Goal: Task Accomplishment & Management: Manage account settings

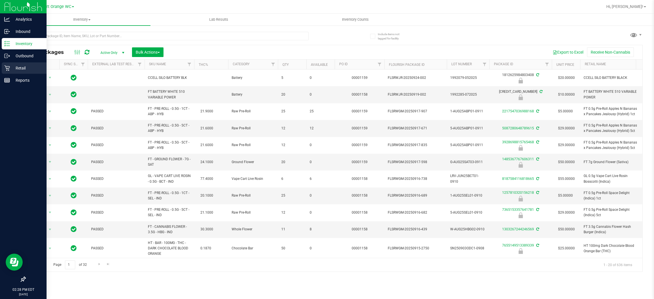
click at [18, 71] on p "Retail" at bounding box center [27, 68] width 34 height 7
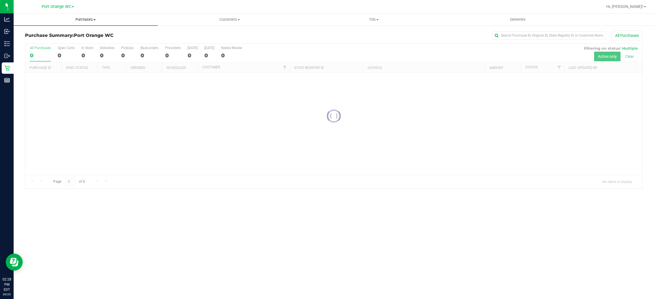
click at [80, 18] on span "Purchases" at bounding box center [86, 19] width 144 height 5
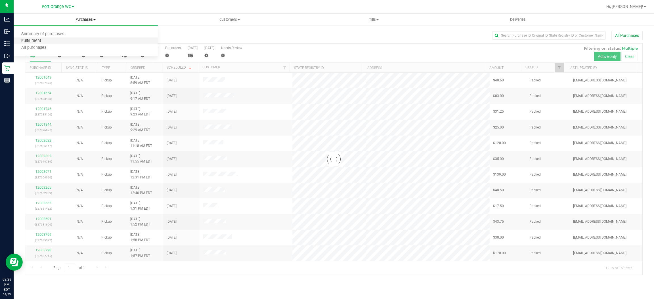
click at [37, 41] on span "Fulfillment" at bounding box center [31, 41] width 35 height 5
click at [38, 42] on span "Fulfillment" at bounding box center [31, 41] width 35 height 5
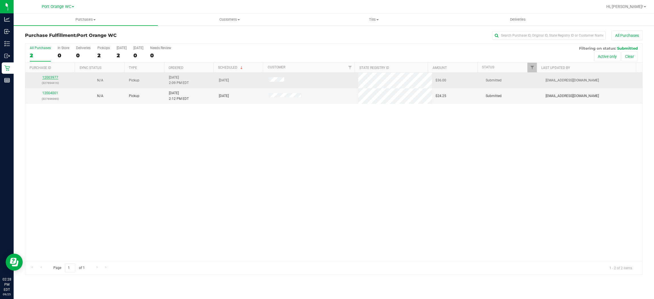
click at [51, 78] on link "12003977" at bounding box center [50, 77] width 16 height 4
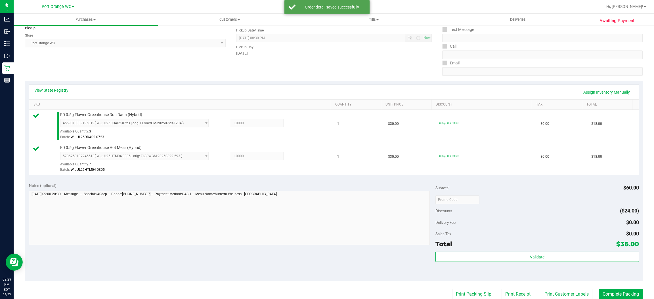
scroll to position [85, 0]
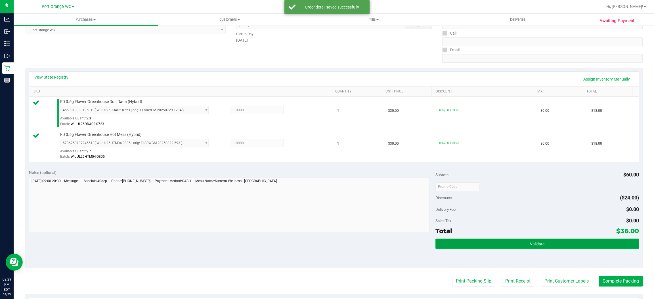
click at [530, 243] on span "Validate" at bounding box center [537, 244] width 14 height 5
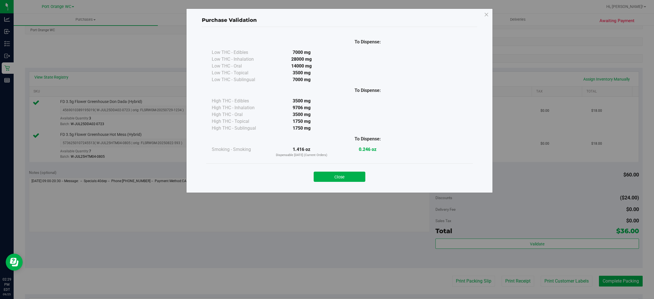
click at [353, 176] on button "Close" at bounding box center [339, 177] width 52 height 10
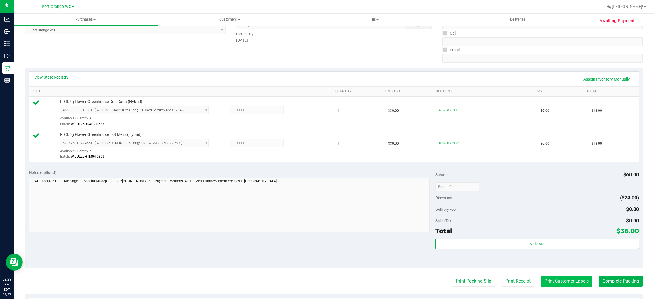
click at [556, 280] on button "Print Customer Labels" at bounding box center [566, 281] width 52 height 11
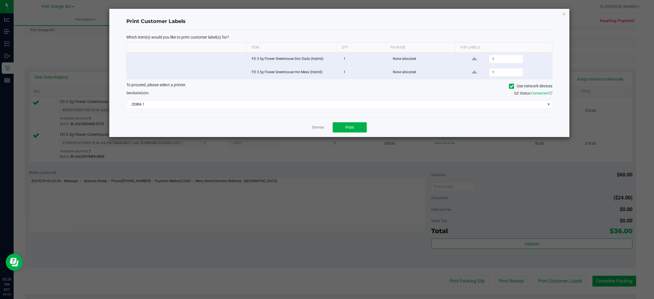
click at [352, 122] on div "Dismiss Print" at bounding box center [339, 127] width 426 height 20
click at [345, 136] on div "Dismiss Print" at bounding box center [339, 127] width 426 height 20
click at [345, 130] on button "Print" at bounding box center [349, 127] width 34 height 10
click at [174, 100] on div "To proceed, please select a printer. Use network devices Send label(s) to: QZ S…" at bounding box center [339, 95] width 426 height 27
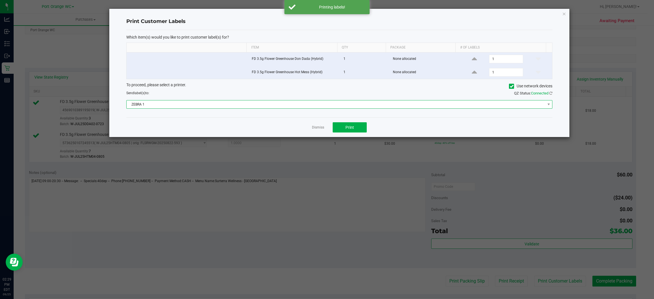
click at [174, 105] on span "ZEBRA 1" at bounding box center [336, 104] width 418 height 8
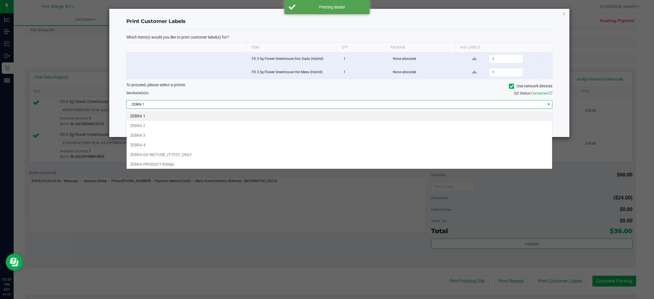
scroll to position [9, 426]
click at [141, 136] on li "ZEBRA 3" at bounding box center [339, 135] width 425 height 10
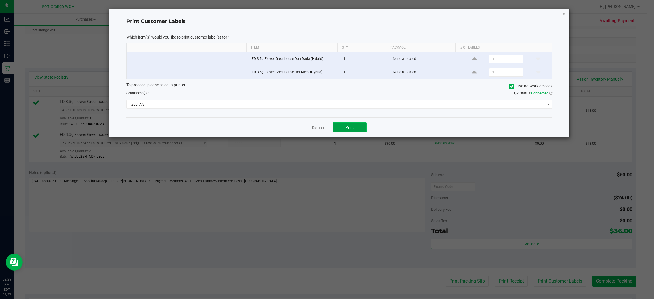
click at [354, 129] on button "Print" at bounding box center [349, 127] width 34 height 10
click at [317, 130] on link "Dismiss" at bounding box center [318, 127] width 12 height 5
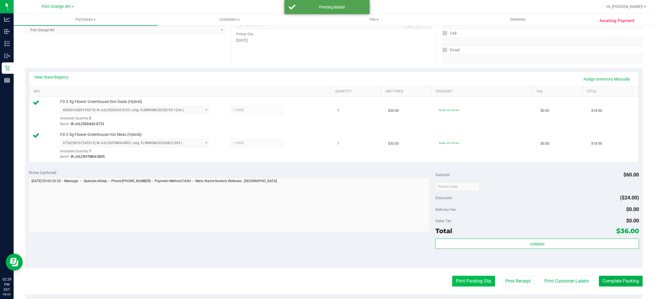
click at [452, 283] on button "Print Packing Slip" at bounding box center [473, 281] width 43 height 11
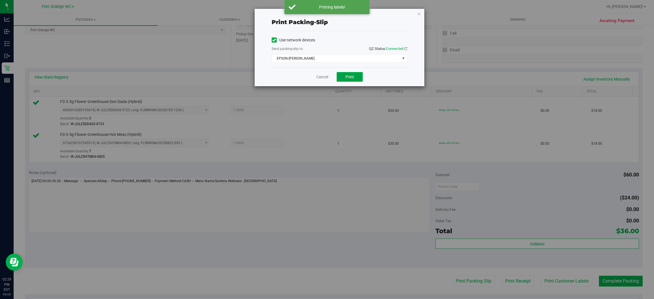
click at [354, 73] on button "Print" at bounding box center [349, 77] width 26 height 10
click at [325, 59] on span "EPSON-[PERSON_NAME]" at bounding box center [336, 58] width 128 height 8
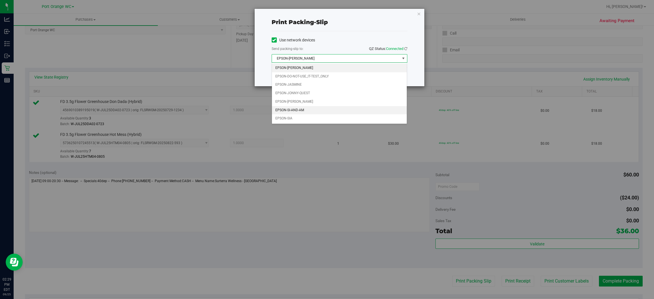
click at [290, 112] on li "EPSON-SI-AND-AM" at bounding box center [339, 110] width 135 height 9
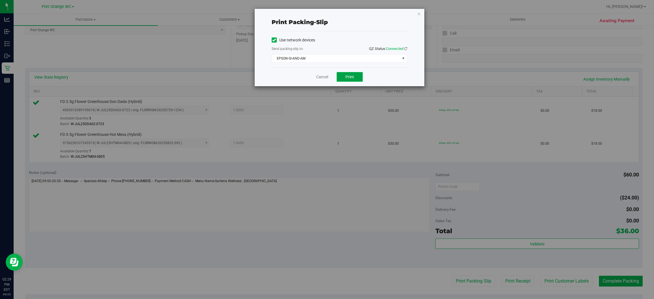
click at [350, 75] on span "Print" at bounding box center [349, 77] width 9 height 5
click at [316, 74] on link "Cancel" at bounding box center [322, 77] width 12 height 6
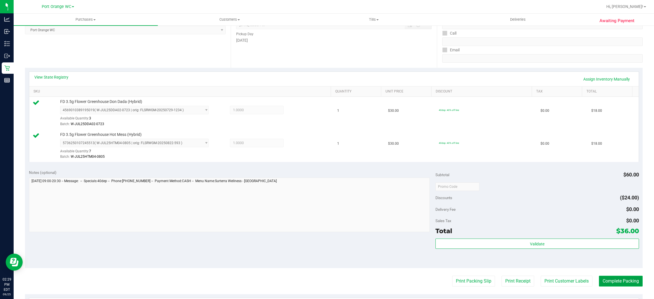
click at [615, 280] on button "Complete Packing" at bounding box center [621, 281] width 44 height 11
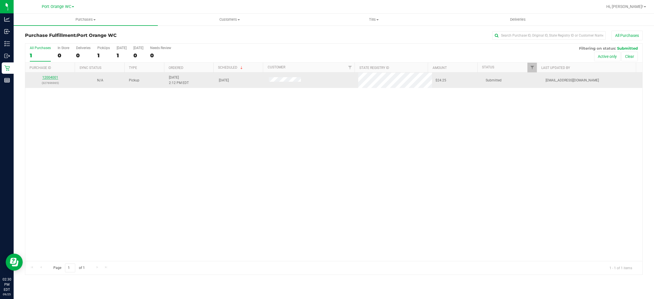
click at [54, 79] on link "12004001" at bounding box center [50, 77] width 16 height 4
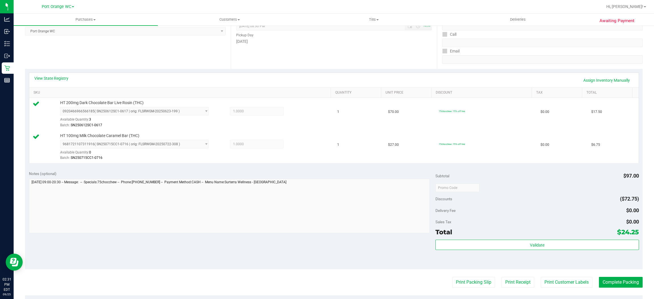
scroll to position [85, 0]
click at [553, 237] on div "Subtotal $97.00 Discounts ($72.75) Delivery Fee $0.00 Sales Tax $0.00 Total $24…" at bounding box center [536, 217] width 203 height 94
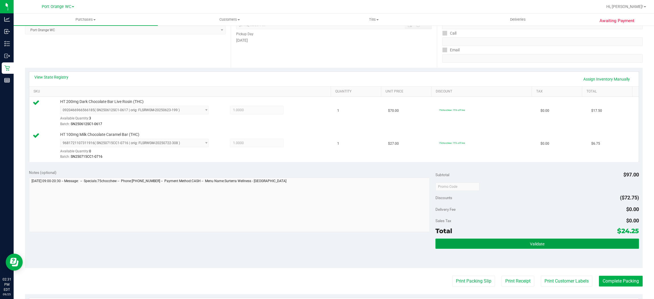
click at [550, 245] on button "Validate" at bounding box center [536, 244] width 203 height 10
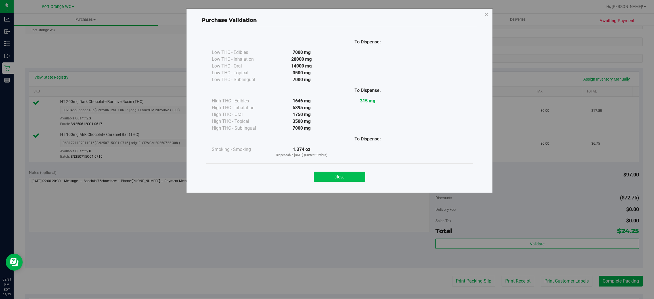
click at [354, 175] on button "Close" at bounding box center [339, 177] width 52 height 10
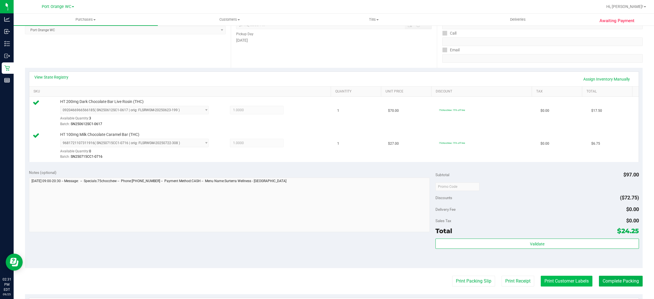
click at [555, 285] on button "Print Customer Labels" at bounding box center [566, 281] width 52 height 11
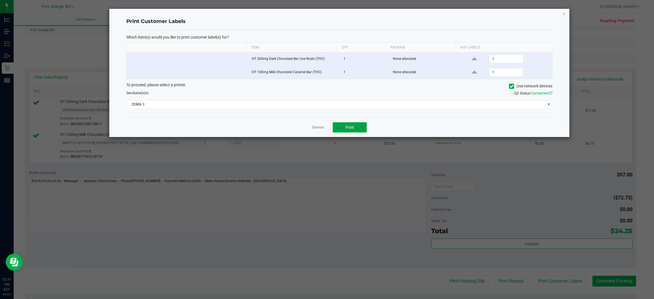
click at [344, 126] on button "Print" at bounding box center [349, 127] width 34 height 10
click at [316, 128] on link "Dismiss" at bounding box center [318, 127] width 12 height 5
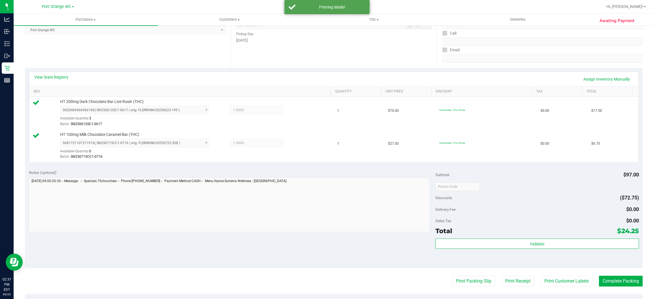
click at [464, 276] on purchase-details "Back Edit Purchase Cancel Purchase View Profile # 12004001 BioTrack ID: - Submi…" at bounding box center [333, 173] width 617 height 455
click at [461, 285] on button "Print Packing Slip" at bounding box center [473, 281] width 43 height 11
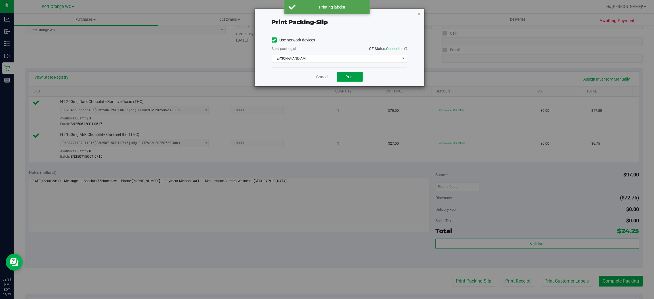
click at [338, 77] on button "Print" at bounding box center [349, 77] width 26 height 10
click at [318, 77] on link "Cancel" at bounding box center [322, 77] width 12 height 6
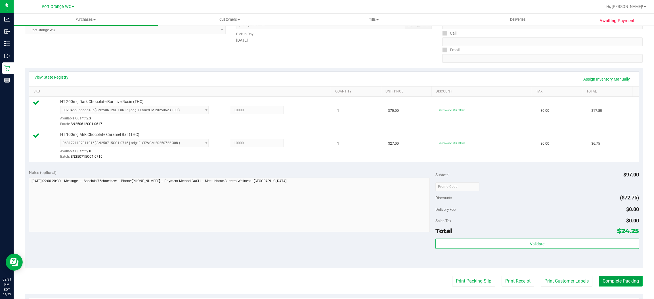
click at [610, 280] on button "Complete Packing" at bounding box center [621, 281] width 44 height 11
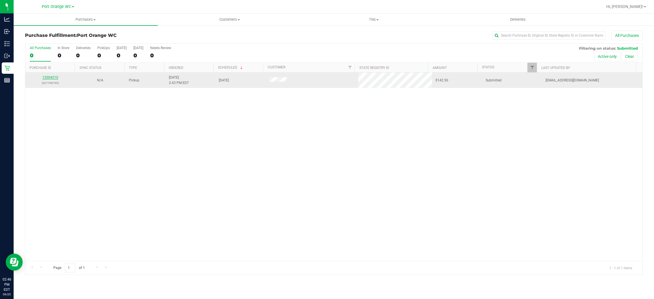
click at [54, 77] on link "12004210" at bounding box center [50, 77] width 16 height 4
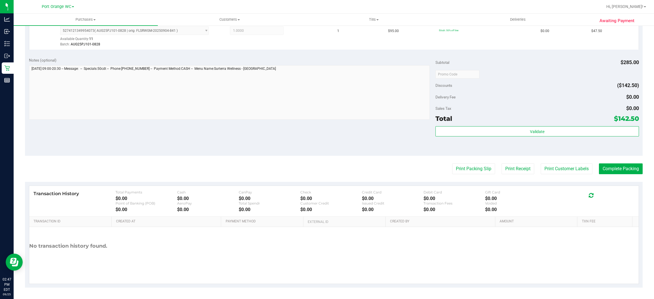
scroll to position [232, 0]
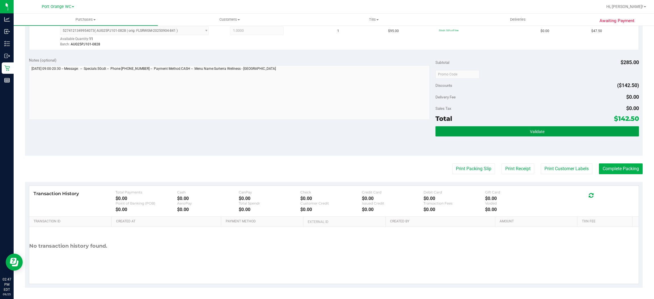
click at [510, 130] on button "Validate" at bounding box center [536, 131] width 203 height 10
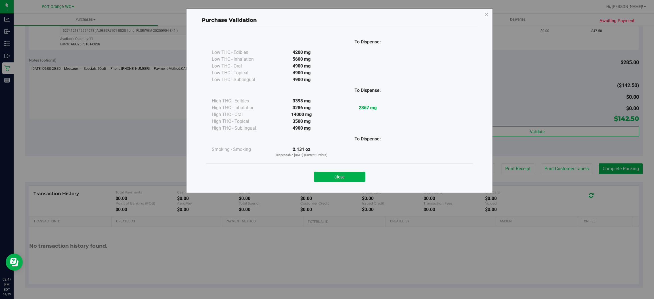
click at [338, 172] on button "Close" at bounding box center [339, 177] width 52 height 10
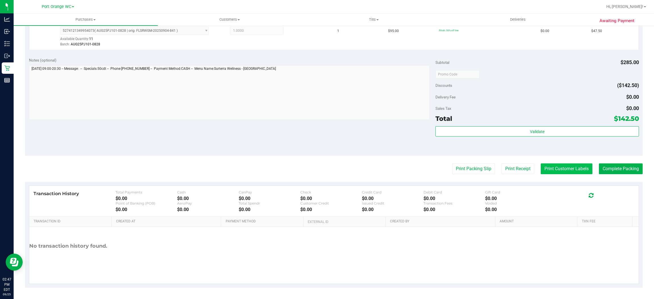
click at [566, 166] on button "Print Customer Labels" at bounding box center [566, 168] width 52 height 11
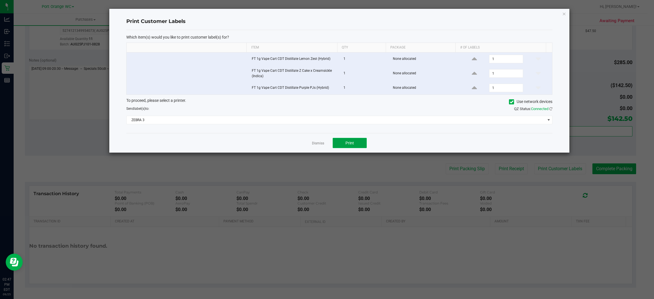
click at [351, 145] on span "Print" at bounding box center [349, 143] width 9 height 5
click at [318, 144] on link "Dismiss" at bounding box center [318, 143] width 12 height 5
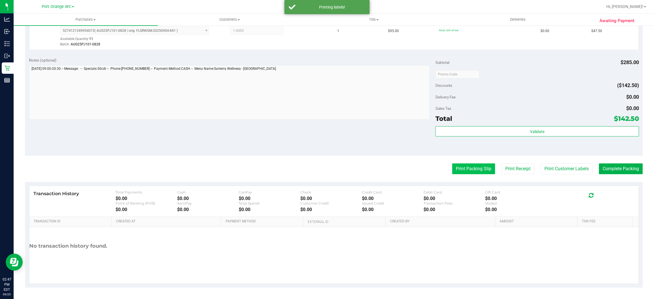
click at [472, 170] on button "Print Packing Slip" at bounding box center [473, 168] width 43 height 11
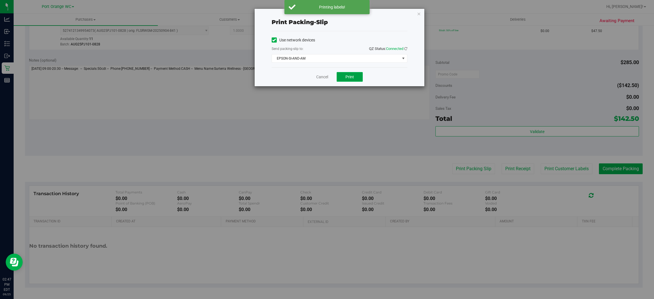
click at [358, 76] on button "Print" at bounding box center [349, 77] width 26 height 10
click at [319, 75] on link "Cancel" at bounding box center [322, 77] width 12 height 6
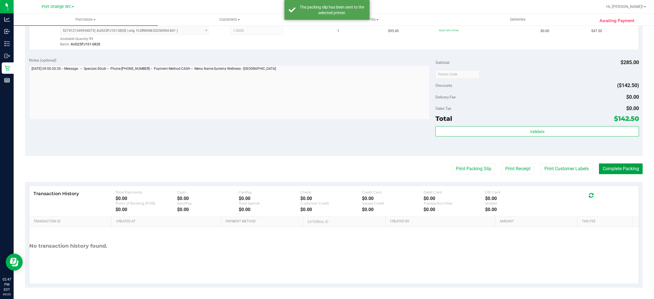
click at [614, 169] on button "Complete Packing" at bounding box center [621, 168] width 44 height 11
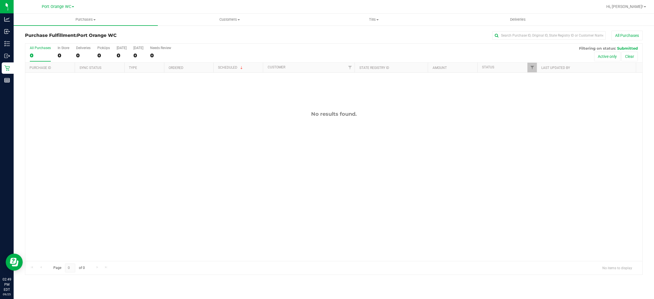
click at [207, 142] on div "No results found." at bounding box center [333, 186] width 617 height 227
click at [82, 19] on span "Purchases" at bounding box center [86, 19] width 144 height 5
click at [33, 39] on span "Fulfillment" at bounding box center [31, 41] width 35 height 5
